Goal: Information Seeking & Learning: Learn about a topic

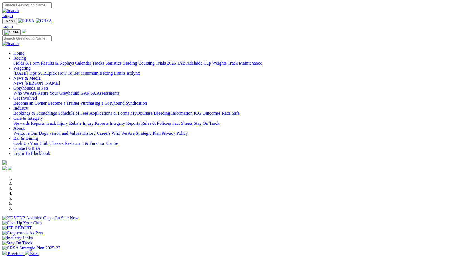
scroll to position [192, 0]
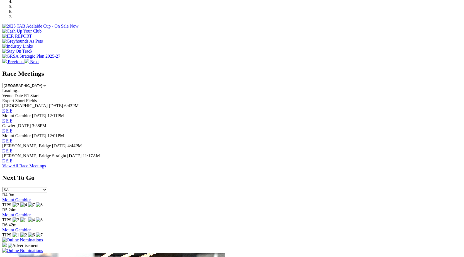
click at [12, 161] on link "F" at bounding box center [11, 160] width 3 height 5
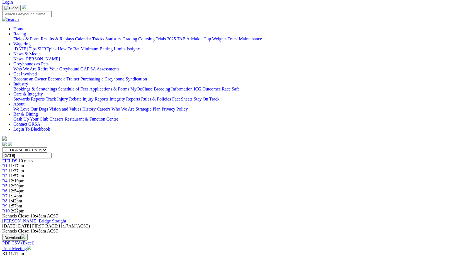
scroll to position [36, 0]
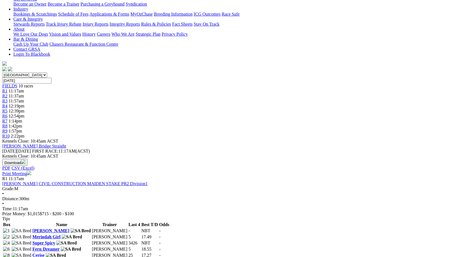
scroll to position [101, 0]
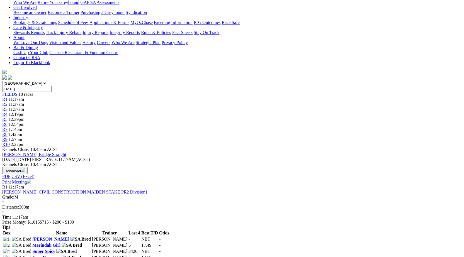
click at [69, 237] on link "[PERSON_NAME]" at bounding box center [50, 239] width 37 height 5
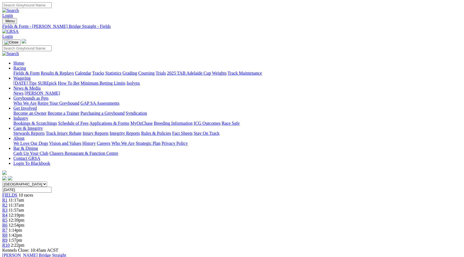
click at [31, 71] on link "Fields & Form" at bounding box center [26, 73] width 26 height 5
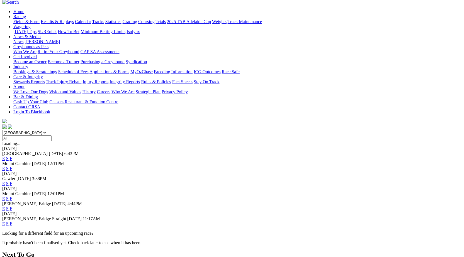
scroll to position [54, 0]
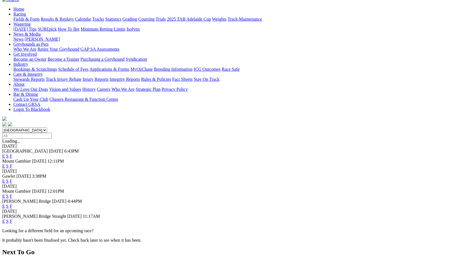
click at [12, 204] on link "F" at bounding box center [11, 206] width 3 height 5
